Goal: Information Seeking & Learning: Find specific fact

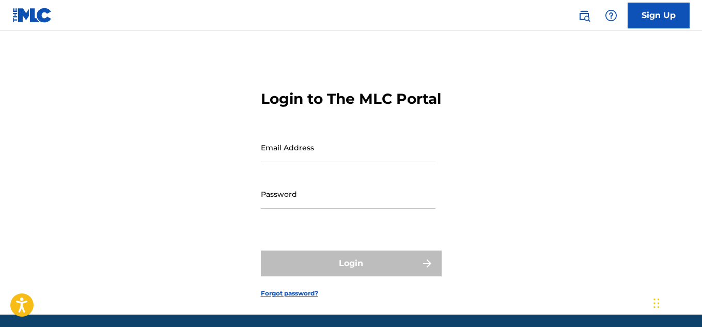
type input "[EMAIL_ADDRESS][DOMAIN_NAME]"
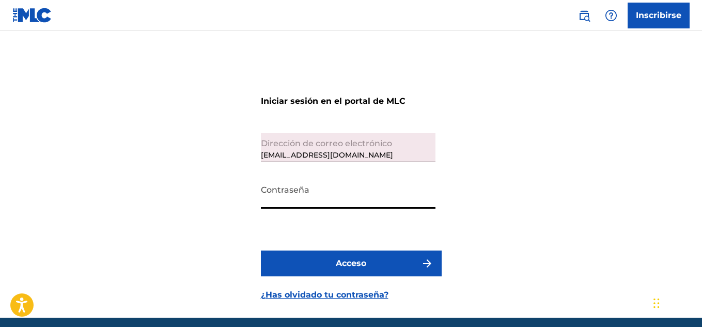
click at [377, 266] on button "Acceso" at bounding box center [351, 263] width 181 height 26
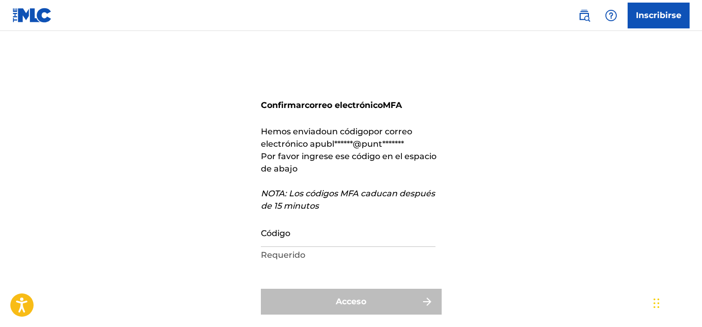
click at [273, 238] on input "Código" at bounding box center [348, 231] width 175 height 29
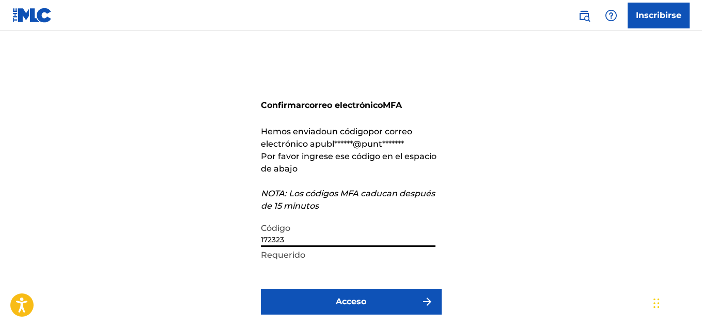
type input "172323"
click at [359, 306] on font "Acceso" at bounding box center [351, 301] width 30 height 10
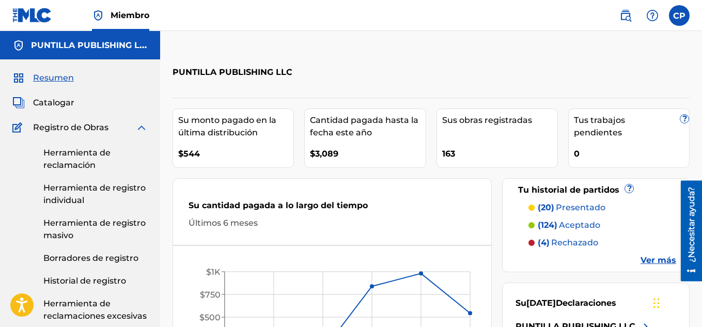
click at [625, 16] on img at bounding box center [625, 15] width 12 height 12
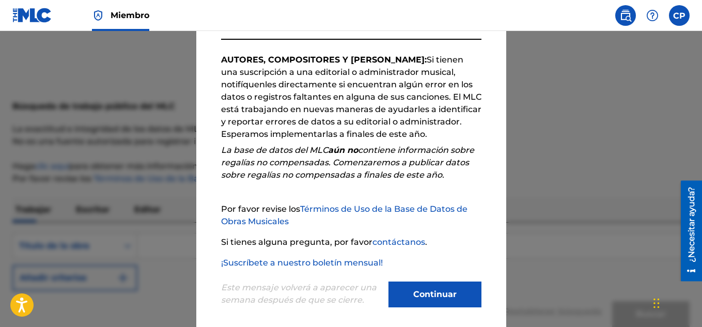
scroll to position [165, 0]
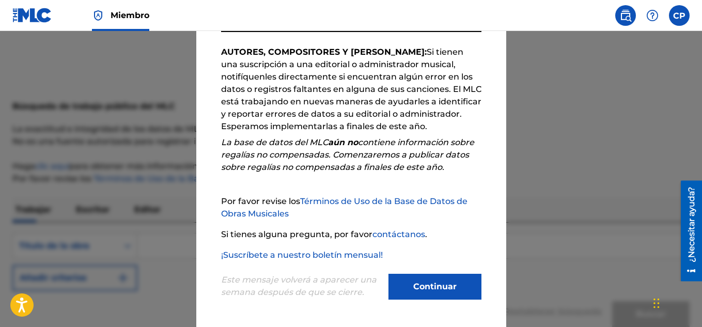
click at [432, 286] on font "Continuar" at bounding box center [434, 286] width 43 height 10
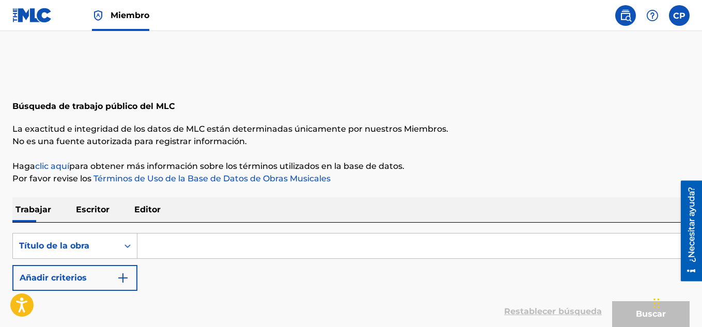
drag, startPoint x: 94, startPoint y: 210, endPoint x: 96, endPoint y: 218, distance: 8.4
click at [94, 211] on font "Escritor" at bounding box center [93, 209] width 34 height 10
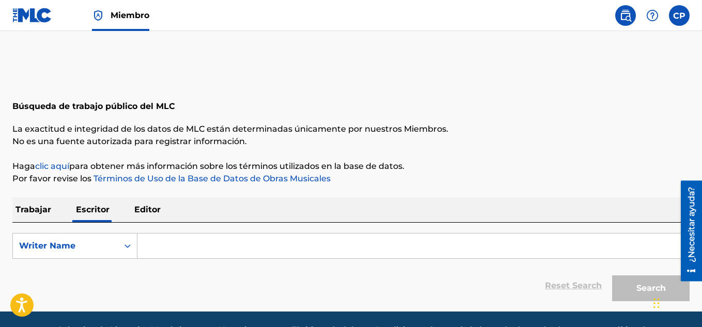
click at [171, 247] on input "Search Form" at bounding box center [412, 245] width 551 height 25
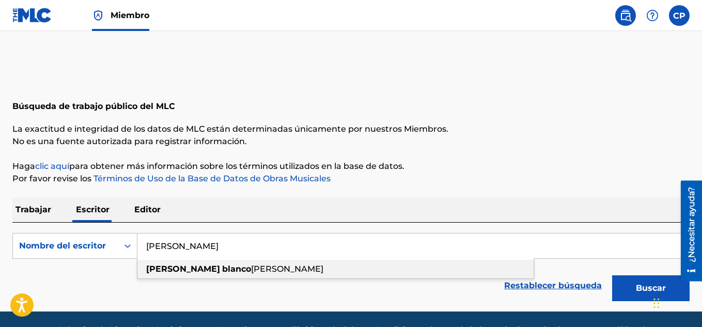
click at [222, 267] on strong "blanco" at bounding box center [236, 269] width 29 height 10
type input "[PERSON_NAME]"
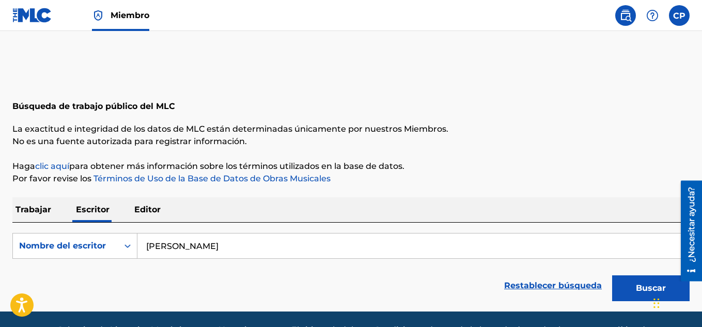
click at [627, 290] on button "Buscar" at bounding box center [650, 288] width 77 height 26
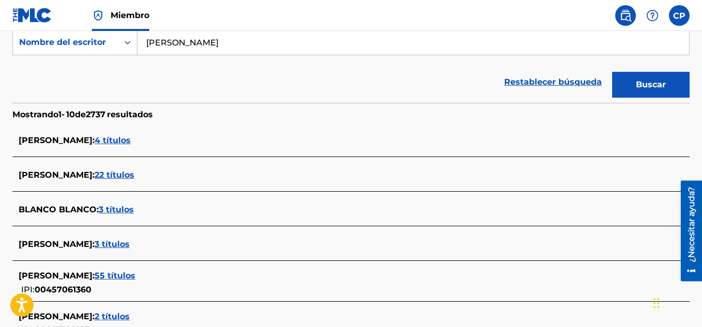
scroll to position [255, 0]
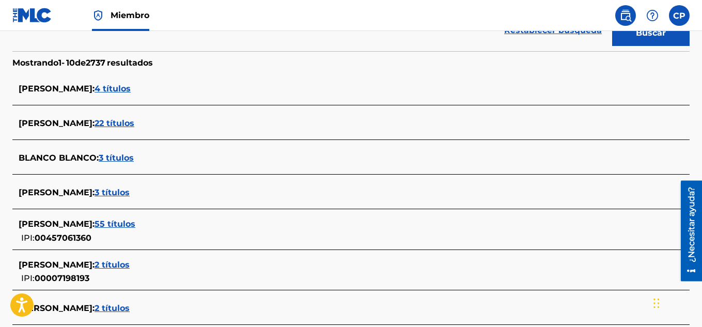
drag, startPoint x: 152, startPoint y: 194, endPoint x: 141, endPoint y: 194, distance: 10.8
click at [130, 194] on font "3 títulos" at bounding box center [111, 192] width 35 height 10
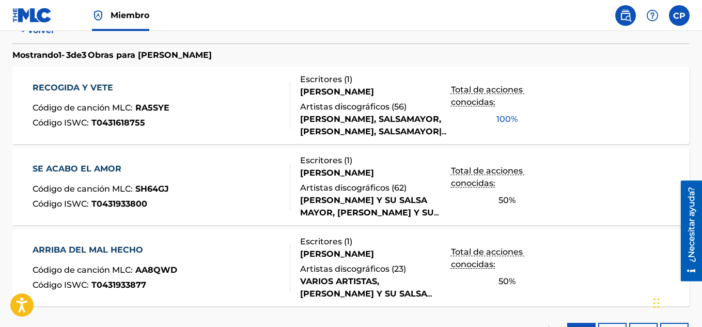
scroll to position [307, 0]
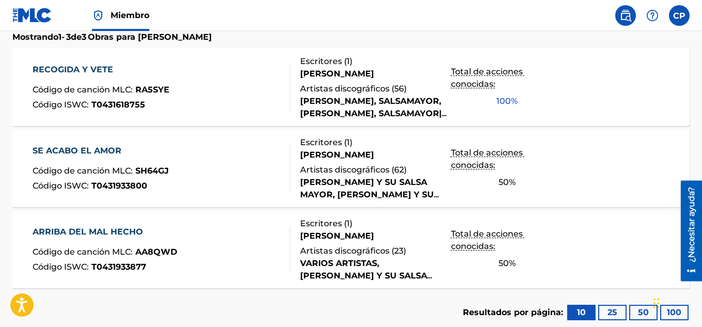
click at [62, 72] on font "RECOGIDA Y VETE" at bounding box center [73, 70] width 81 height 10
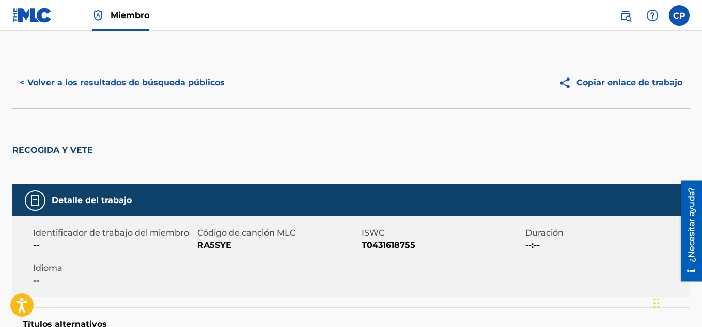
click at [26, 83] on font "< Volver a los resultados de búsqueda públicos" at bounding box center [122, 82] width 205 height 10
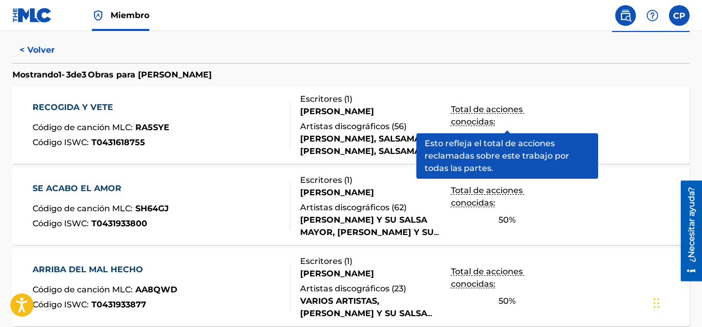
scroll to position [321, 0]
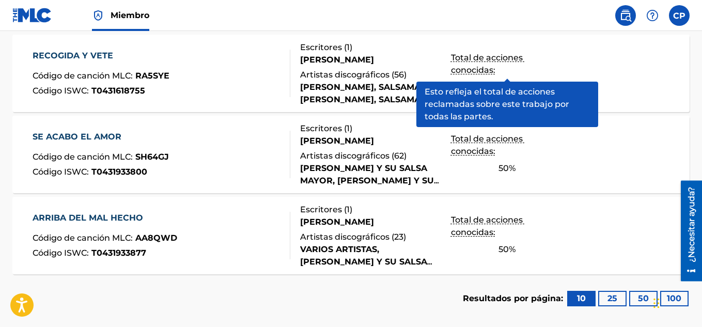
click at [71, 140] on font "SE ACABO EL AMOR" at bounding box center [77, 137] width 89 height 10
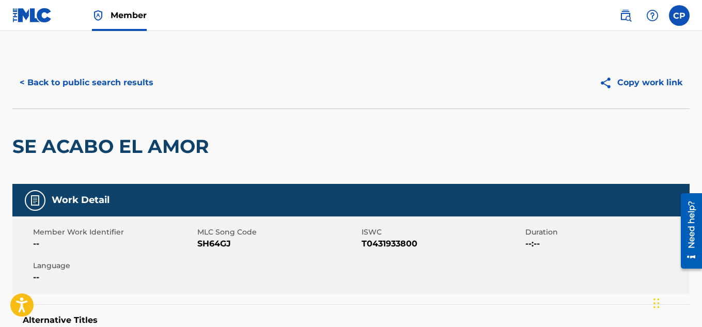
click at [44, 88] on button "< Back to public search results" at bounding box center [86, 83] width 148 height 26
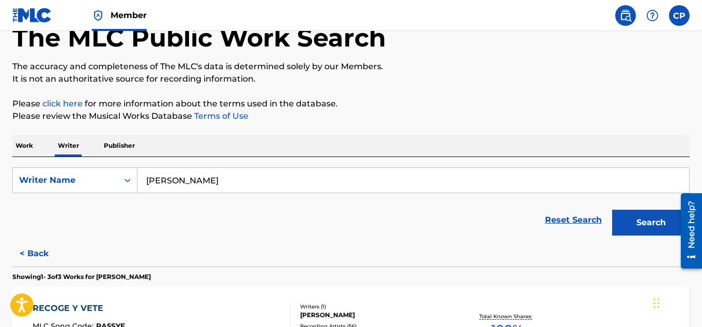
click at [34, 252] on button "< Back" at bounding box center [43, 254] width 62 height 26
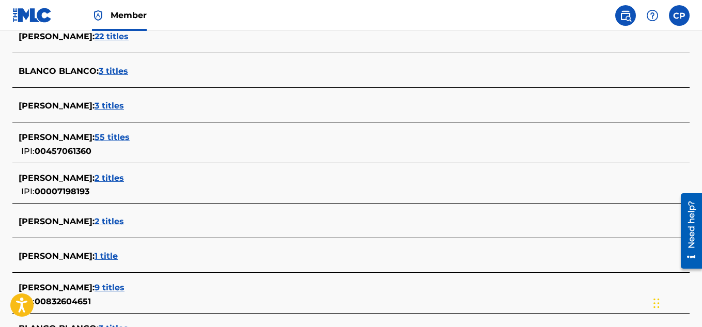
scroll to position [321, 0]
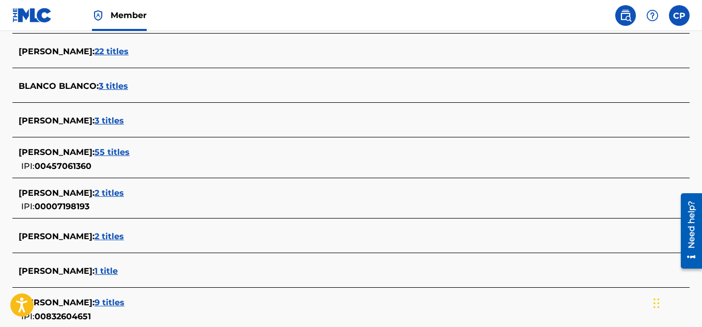
click at [130, 151] on span "55 titles" at bounding box center [111, 152] width 35 height 10
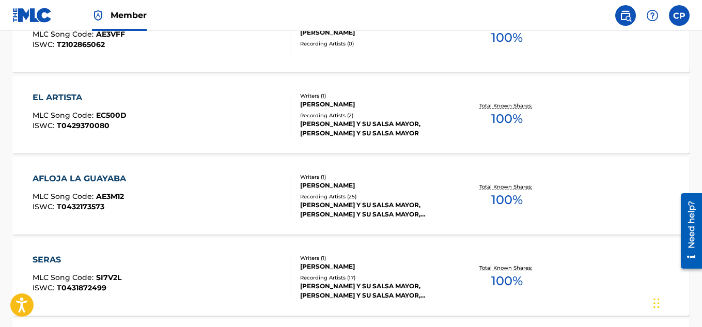
scroll to position [734, 0]
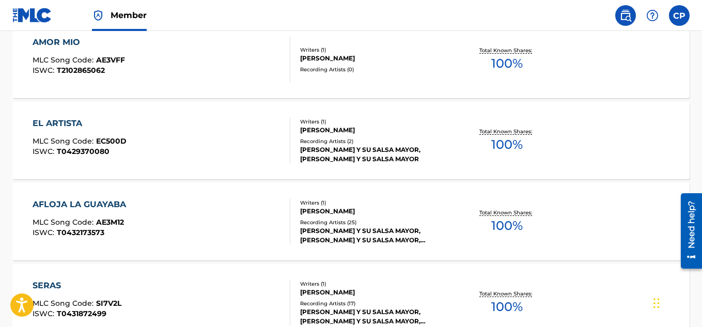
click at [107, 202] on div "AFLOJA LA GUAYABA" at bounding box center [82, 204] width 99 height 12
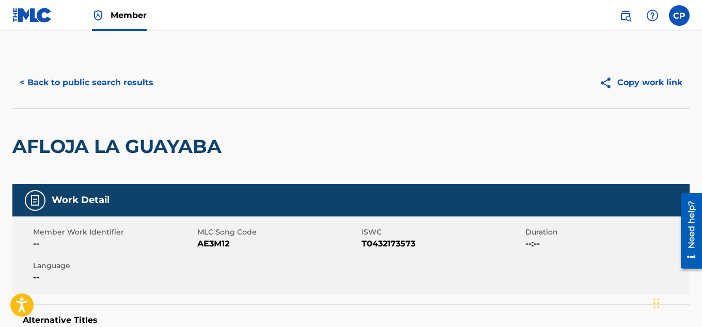
click at [58, 80] on button "< Back to public search results" at bounding box center [86, 83] width 148 height 26
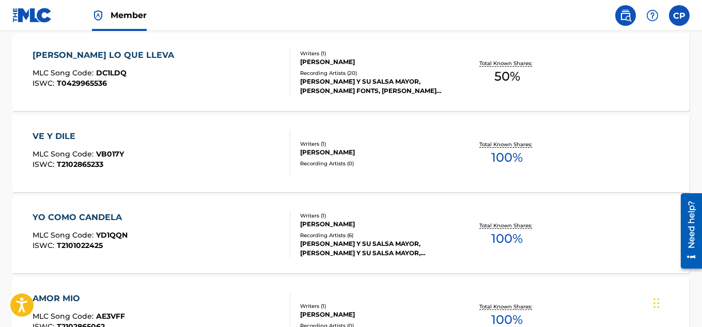
scroll to position [527, 0]
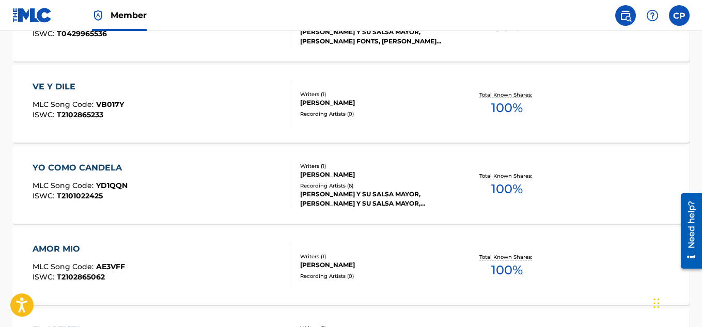
click at [48, 86] on div "VE Y DILE" at bounding box center [78, 87] width 91 height 12
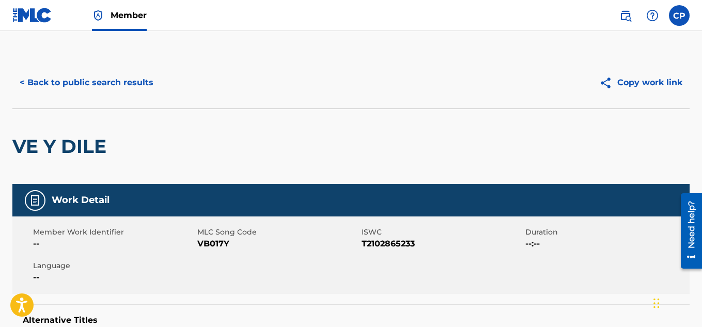
click at [31, 85] on button "< Back to public search results" at bounding box center [86, 83] width 148 height 26
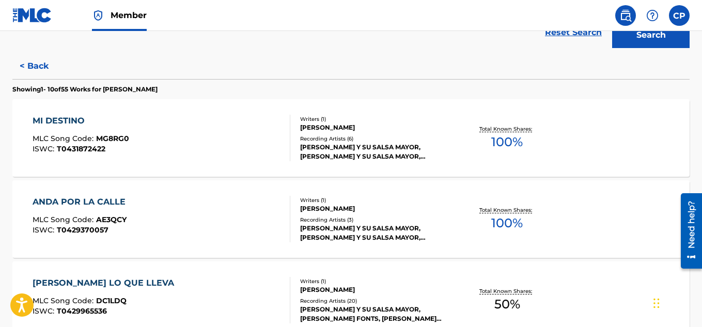
scroll to position [258, 0]
